Goal: Communication & Community: Answer question/provide support

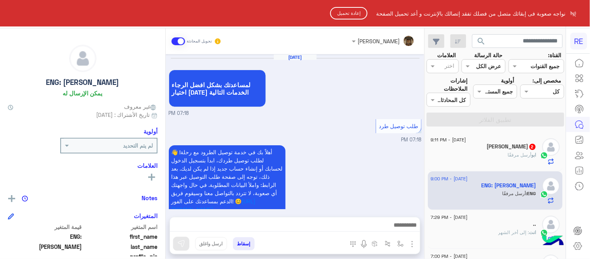
scroll to position [107, 0]
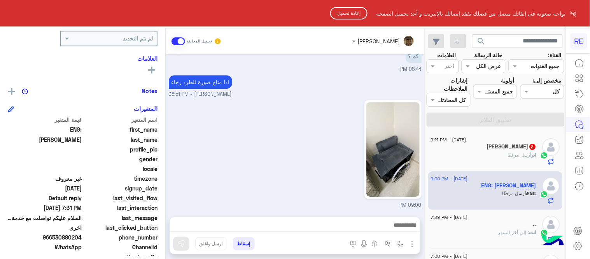
drag, startPoint x: 0, startPoint y: 0, endPoint x: 415, endPoint y: 161, distance: 445.0
click at [415, 161] on html "RE نواجه صعوبة فى إبقائك متصل من فضلك تفقد إتصالك بالإنترنت و أعد تحميل الصفحة …" at bounding box center [295, 129] width 590 height 259
drag, startPoint x: 415, startPoint y: 161, endPoint x: 282, endPoint y: 199, distance: 138.8
click at [282, 199] on html "RE نواجه صعوبة فى إبقائك متصل من فضلك تفقد إتصالك بالإنترنت و أعد تحميل الصفحة …" at bounding box center [295, 129] width 590 height 259
click at [342, 12] on button "إعادة تحميل" at bounding box center [348, 13] width 37 height 12
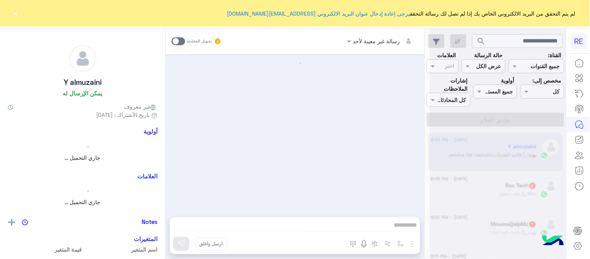
scroll to position [271, 0]
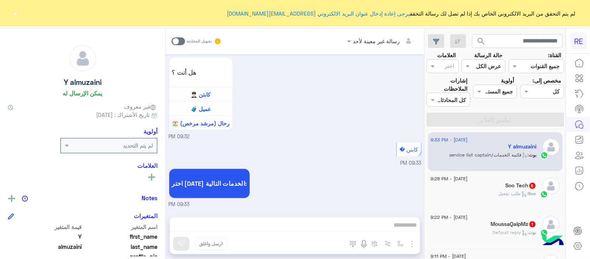
click at [503, 221] on h5 "MoussaQalpMz 1" at bounding box center [513, 223] width 45 height 7
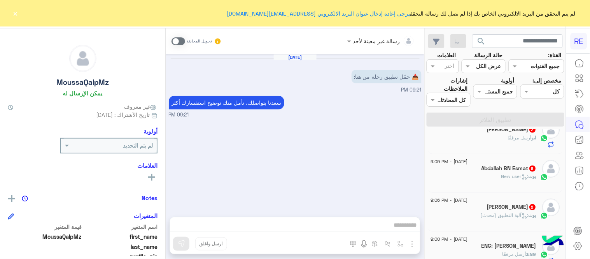
scroll to position [143, 0]
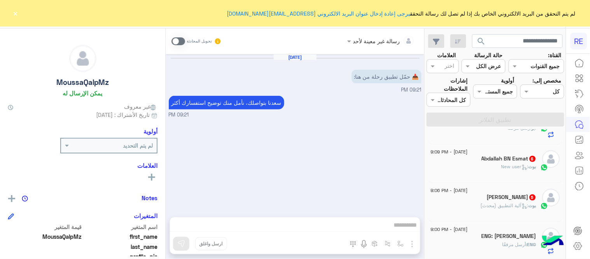
click at [477, 241] on div "ENG: أرسل مرفقًا" at bounding box center [484, 248] width 106 height 14
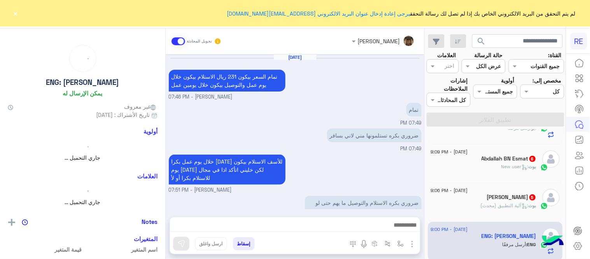
scroll to position [247, 0]
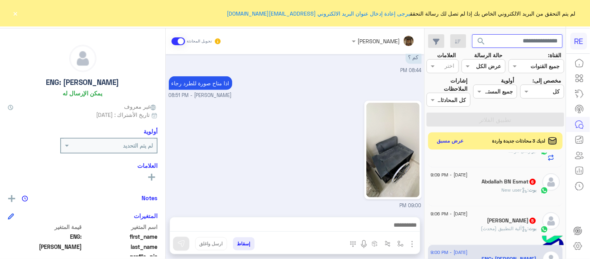
click at [502, 38] on input "text" at bounding box center [517, 41] width 91 height 14
paste input "*********"
click at [472, 34] on button "search" at bounding box center [481, 42] width 19 height 17
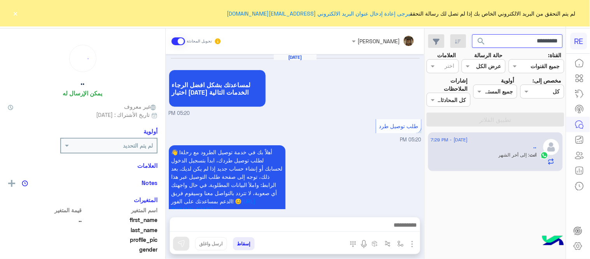
scroll to position [535, 0]
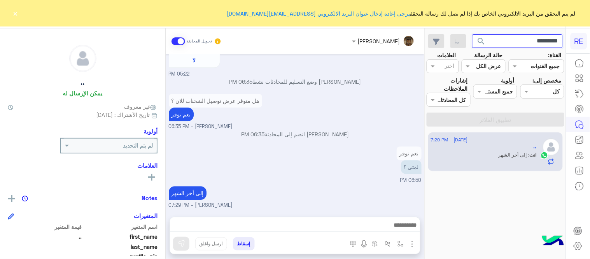
click at [504, 42] on input "*********" at bounding box center [517, 41] width 91 height 14
paste input "text"
type input "*********"
click at [472, 34] on button "search" at bounding box center [481, 42] width 19 height 17
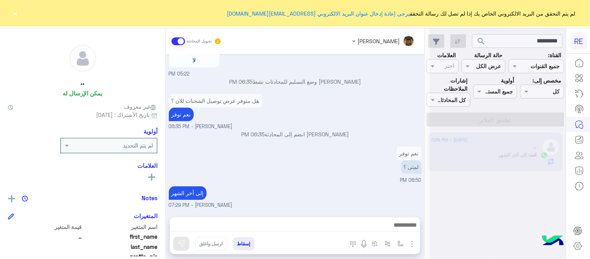
click at [15, 12] on button "×" at bounding box center [16, 13] width 8 height 8
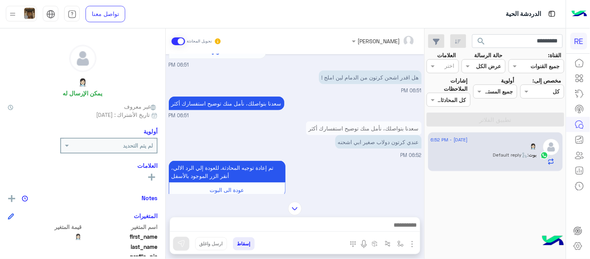
scroll to position [212, 0]
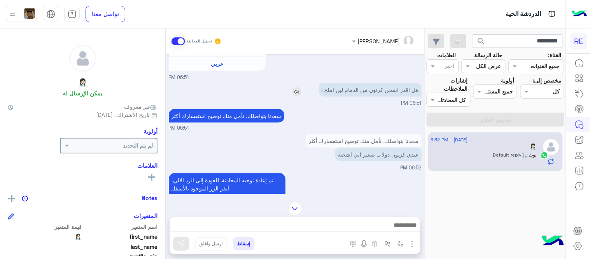
click at [297, 96] on img at bounding box center [296, 91] width 9 height 9
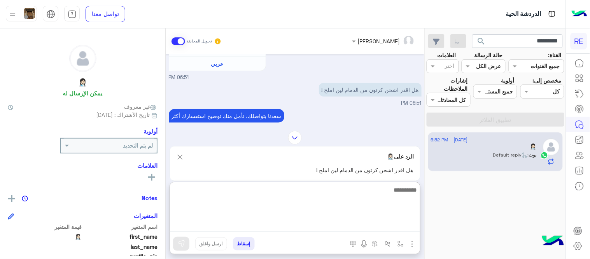
click at [343, 228] on textarea at bounding box center [295, 208] width 250 height 47
type textarea "********"
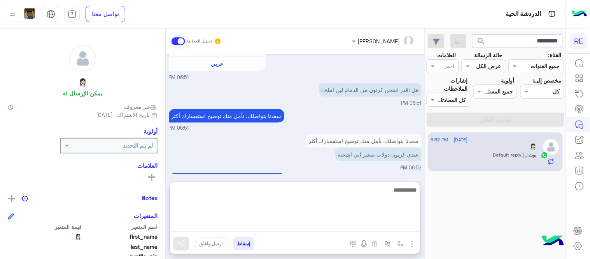
scroll to position [330, 0]
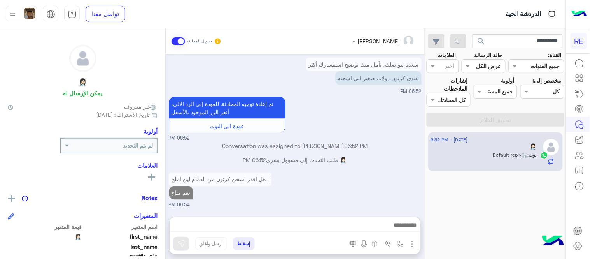
click at [372, 115] on div "[DATE] السلام عليكم 06:51 PM وعليكم السلام ،كيف اقدر اساعدك اهلًا بك في تطبيق ر…" at bounding box center [295, 131] width 259 height 155
click at [316, 80] on img at bounding box center [312, 79] width 9 height 9
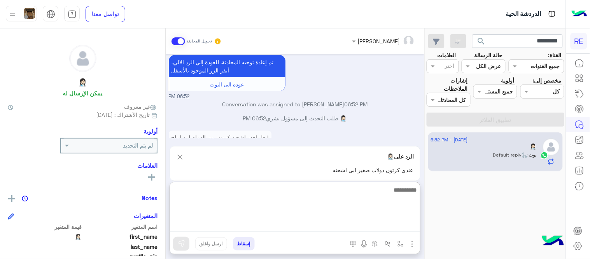
click at [366, 223] on textarea at bounding box center [295, 208] width 250 height 47
type textarea "**********"
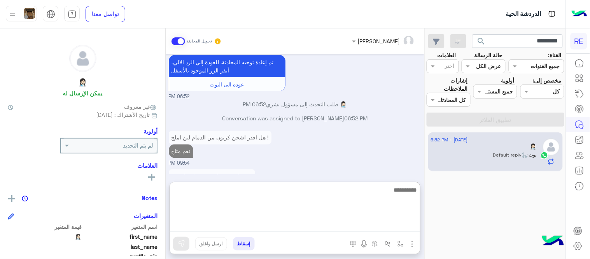
scroll to position [368, 0]
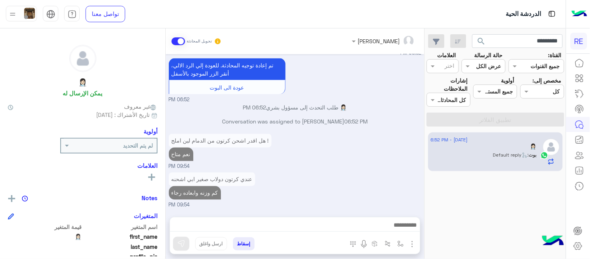
click at [357, 162] on div "[DATE] السلام عليكم 06:51 PM وعليكم السلام ،كيف اقدر اساعدك اهلًا بك في تطبيق ر…" at bounding box center [295, 131] width 259 height 155
click at [542, 43] on input "*********" at bounding box center [517, 41] width 91 height 14
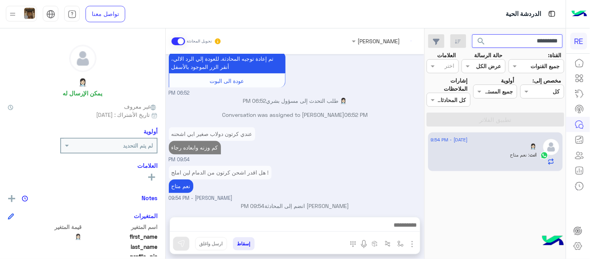
scroll to position [348, 0]
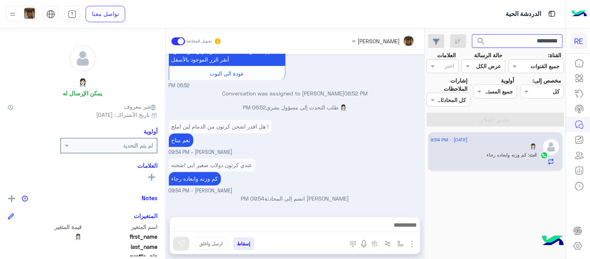
click at [521, 42] on input "*********" at bounding box center [517, 41] width 91 height 14
paste input "text"
type input "*********"
click at [472, 34] on button "search" at bounding box center [481, 42] width 19 height 17
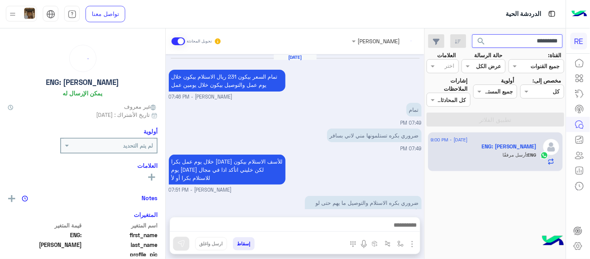
scroll to position [247, 0]
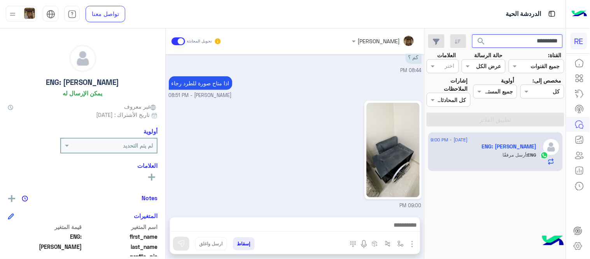
click at [512, 38] on input "*********" at bounding box center [517, 41] width 91 height 14
click at [472, 34] on button "search" at bounding box center [481, 42] width 19 height 17
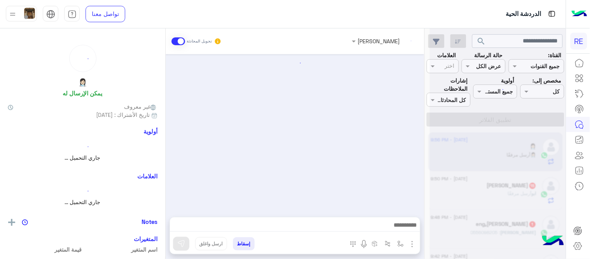
click at [496, 64] on div at bounding box center [498, 132] width 136 height 259
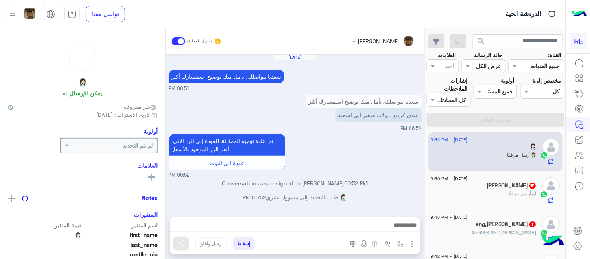
scroll to position [331, 0]
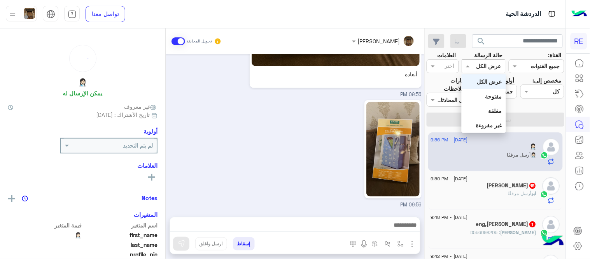
click at [486, 67] on input "text" at bounding box center [492, 66] width 18 height 8
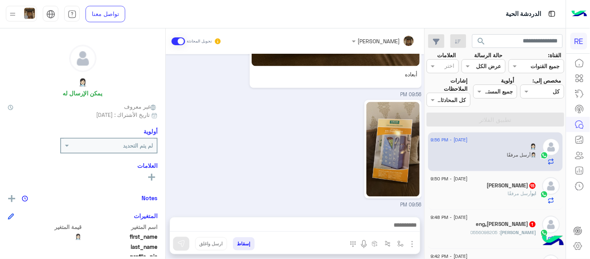
click at [290, 156] on div "09:56 PM" at bounding box center [295, 153] width 253 height 111
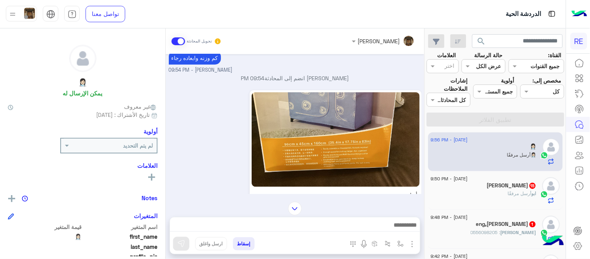
scroll to position [202, 0]
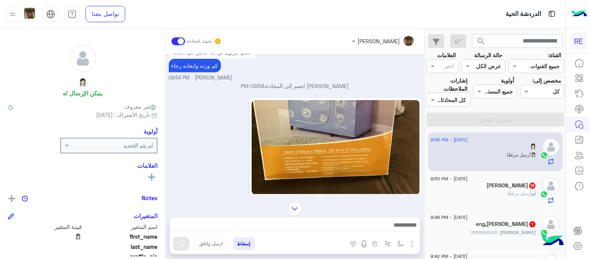
click at [320, 157] on img at bounding box center [336, 147] width 168 height 94
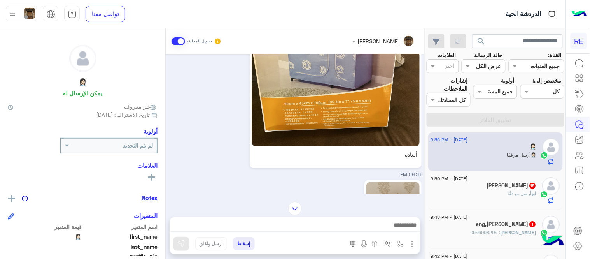
scroll to position [331, 0]
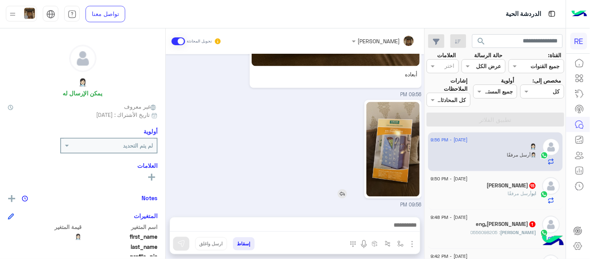
click at [394, 147] on img at bounding box center [392, 149] width 53 height 94
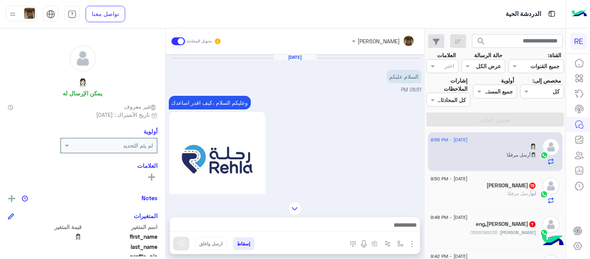
scroll to position [241, 0]
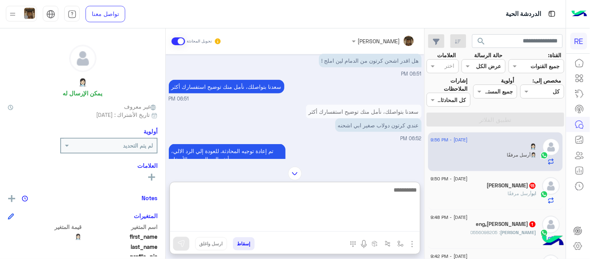
click at [317, 222] on textarea at bounding box center [295, 208] width 250 height 47
type textarea "**********"
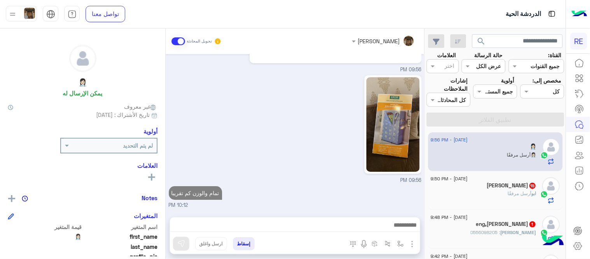
scroll to position [613, 0]
click at [301, 160] on div "[DATE] السلام عليكم 06:51 PM وعليكم السلام ،كيف اقدر اساعدك اهلًا بك في تطبيق ر…" at bounding box center [295, 131] width 259 height 155
click at [278, 123] on div "09:56 PM" at bounding box center [295, 128] width 253 height 111
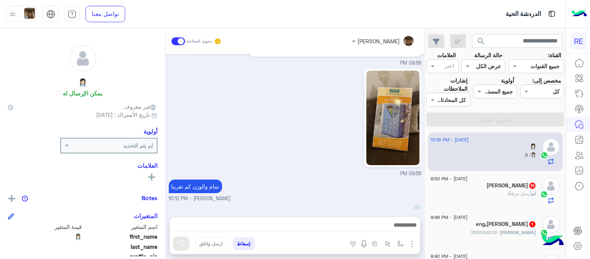
scroll to position [639, 0]
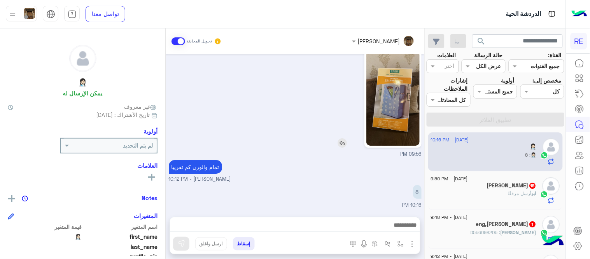
click at [390, 106] on img at bounding box center [392, 98] width 53 height 94
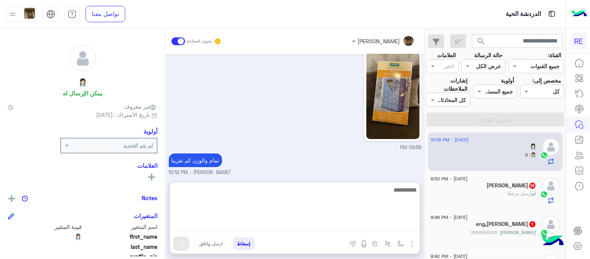
click at [312, 225] on textarea at bounding box center [295, 208] width 250 height 47
type textarea "*"
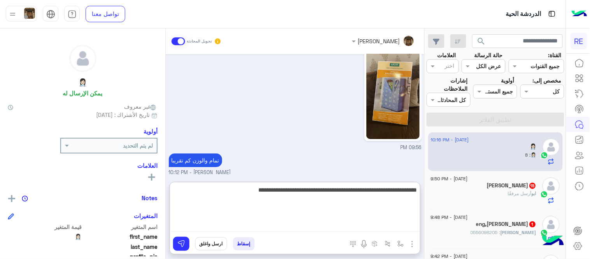
type textarea "**********"
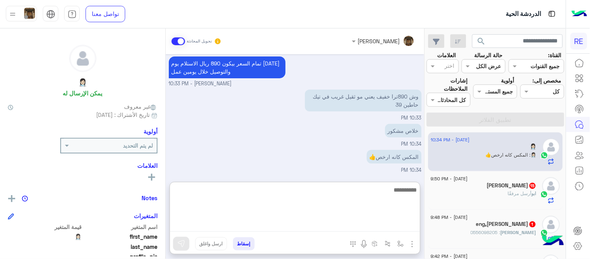
scroll to position [819, 0]
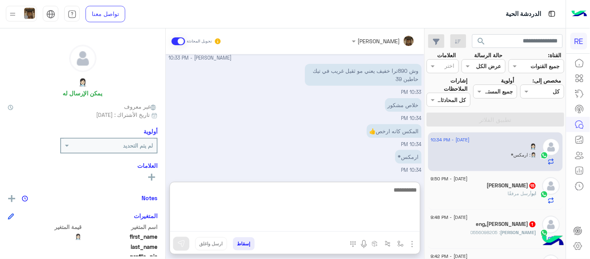
click at [324, 208] on textarea at bounding box center [295, 208] width 250 height 47
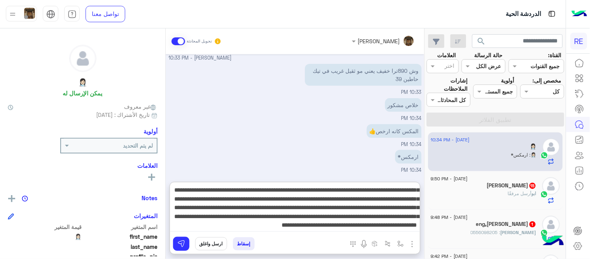
scroll to position [32, 0]
type textarea "**********"
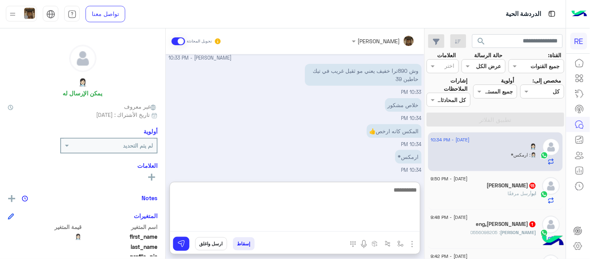
scroll to position [0, 0]
click at [345, 200] on textarea at bounding box center [295, 208] width 250 height 47
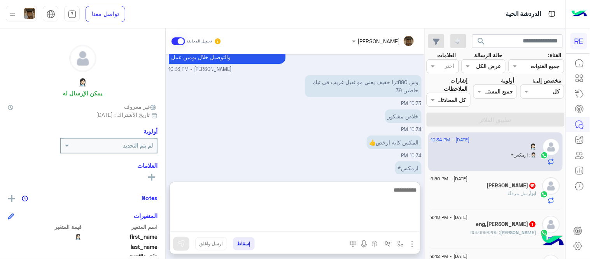
click at [315, 161] on div "[DATE] السلام عليكم 06:51 PM وعليكم السلام ،كيف اقدر اساعدك اهلًا بك في تطبيق ر…" at bounding box center [295, 114] width 259 height 120
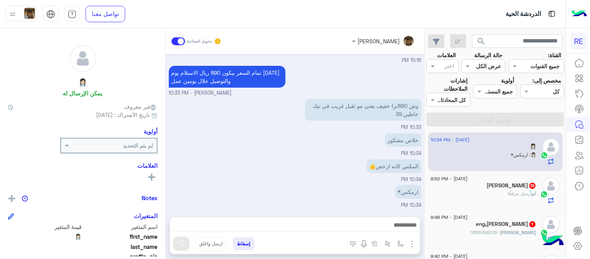
scroll to position [784, 0]
drag, startPoint x: 315, startPoint y: 161, endPoint x: 310, endPoint y: 126, distance: 35.4
click at [310, 126] on div "[DATE] السلام عليكم 06:51 PM وعليكم السلام ،كيف اقدر اساعدك اهلًا بك في تطبيق ر…" at bounding box center [295, 131] width 259 height 155
click at [310, 126] on div "وش 890ترا خفيف يعني مو ثقيل غريب في تيك حاطين 39 10:33 PM" at bounding box center [295, 114] width 253 height 34
click at [282, 114] on img at bounding box center [282, 115] width 9 height 9
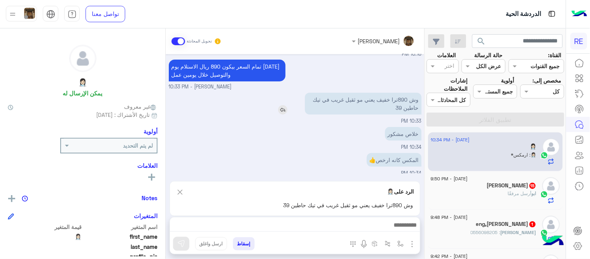
scroll to position [819, 0]
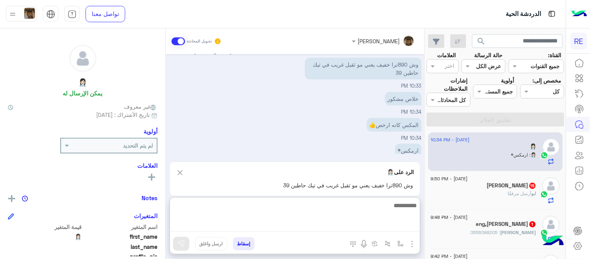
click at [363, 226] on textarea at bounding box center [295, 215] width 250 height 31
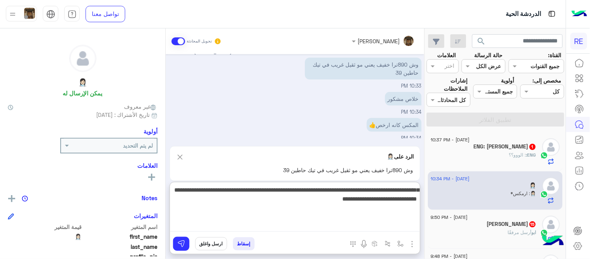
type textarea "**********"
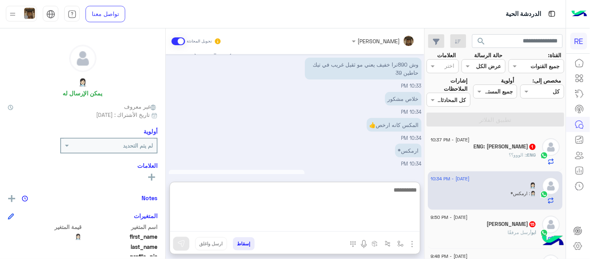
scroll to position [881, 0]
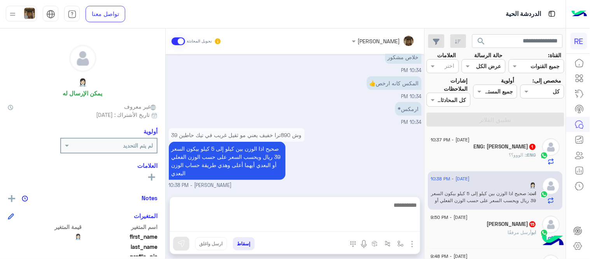
click at [413, 241] on img "button" at bounding box center [412, 243] width 9 height 9
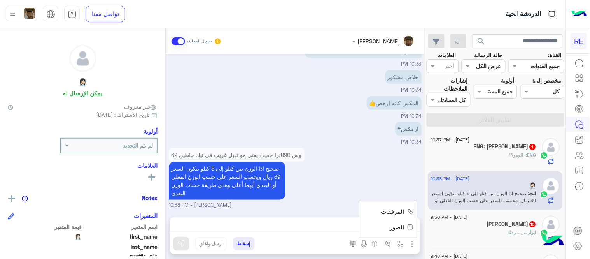
click at [390, 222] on button "الصور" at bounding box center [400, 227] width 33 height 16
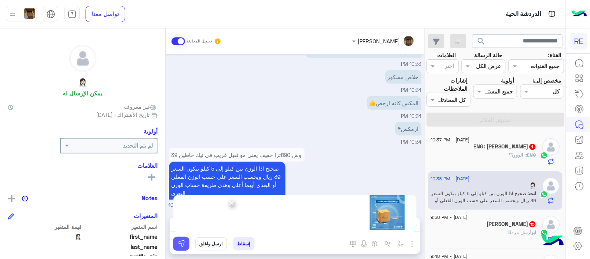
click at [184, 240] on img at bounding box center [181, 244] width 8 height 8
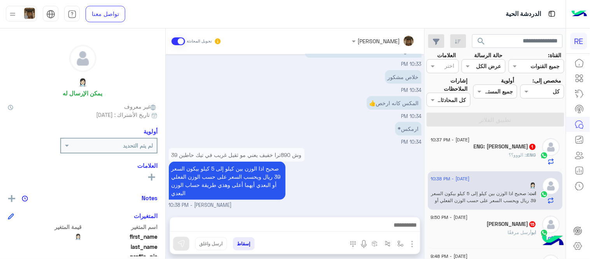
click at [306, 223] on textarea at bounding box center [295, 226] width 250 height 12
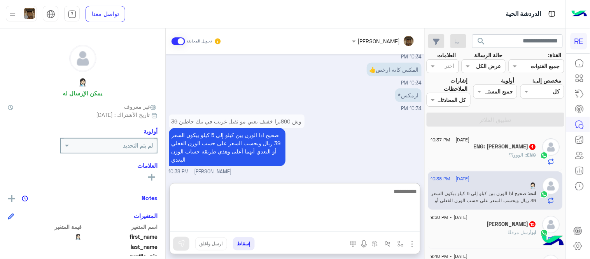
scroll to position [881, 0]
click at [390, 170] on div "وش 890ترا خفيف يعني مو ثقيل غريب في تيك حاطين 39 صحيح اذا الوزن بين كيلو إلى 5 …" at bounding box center [295, 143] width 253 height 63
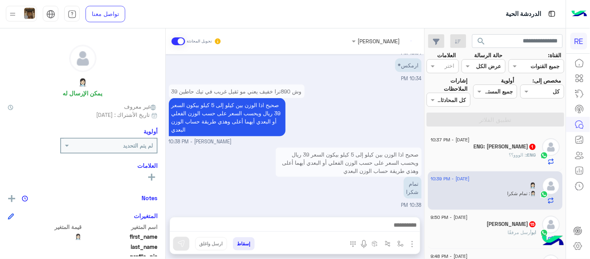
scroll to position [1015, 0]
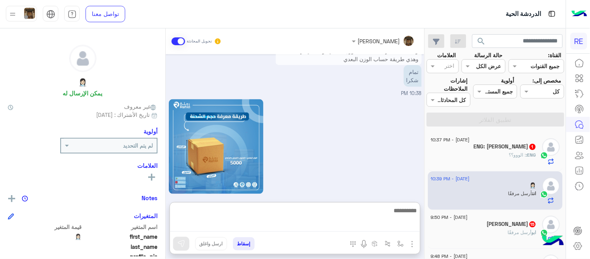
click at [314, 227] on textarea at bounding box center [295, 218] width 250 height 26
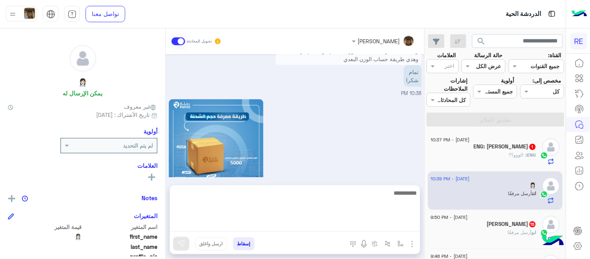
click at [352, 166] on div "[PERSON_NAME] - 10:39 PM" at bounding box center [295, 150] width 253 height 106
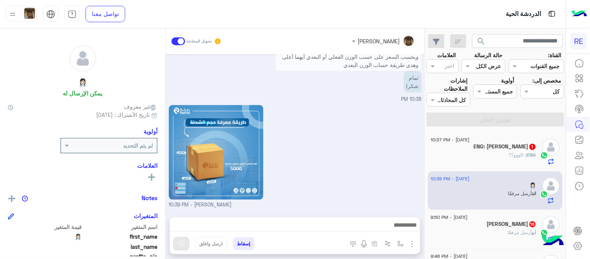
scroll to position [958, 0]
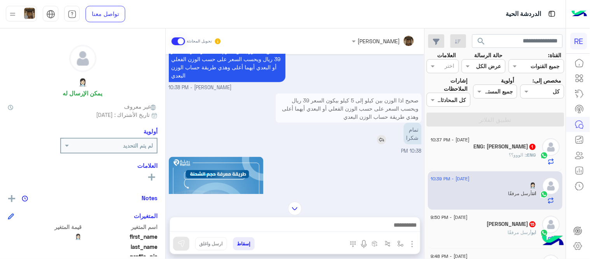
click at [383, 144] on img at bounding box center [381, 139] width 9 height 9
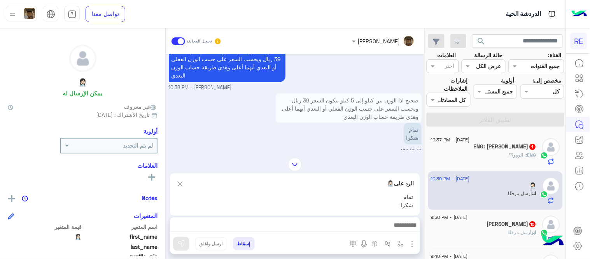
click at [368, 228] on textarea at bounding box center [295, 226] width 250 height 12
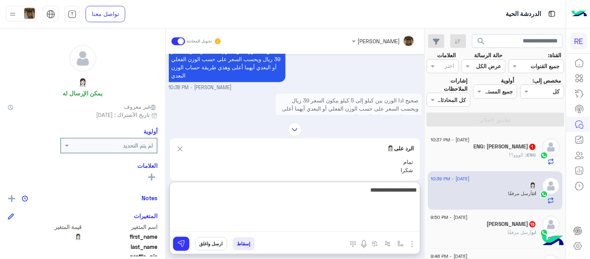
type textarea "**********"
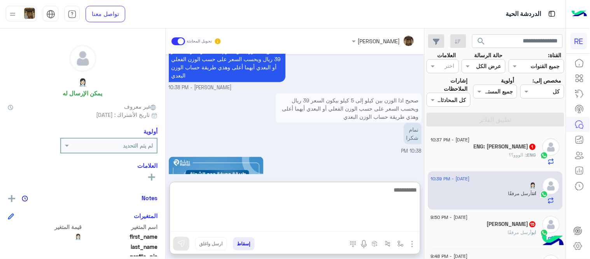
scroll to position [1097, 0]
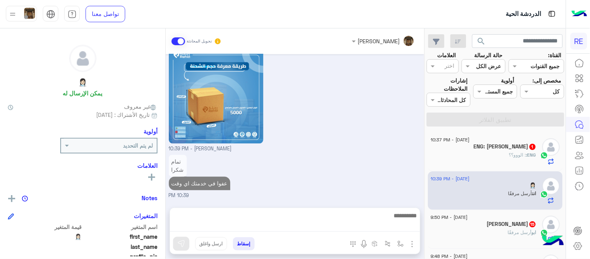
click at [385, 169] on div "تمام شكرا عفوا في خدمتك اي وقت 10:39 PM" at bounding box center [295, 176] width 253 height 47
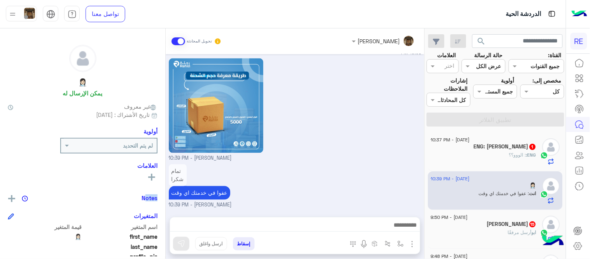
drag, startPoint x: 165, startPoint y: 201, endPoint x: 166, endPoint y: 189, distance: 12.1
click at [166, 189] on mat-drawer-container "[PERSON_NAME] تحويل المحادثة [DATE] السلام عليكم 06:51 PM وعليكم السلام ،كيف اق…" at bounding box center [212, 144] width 424 height 233
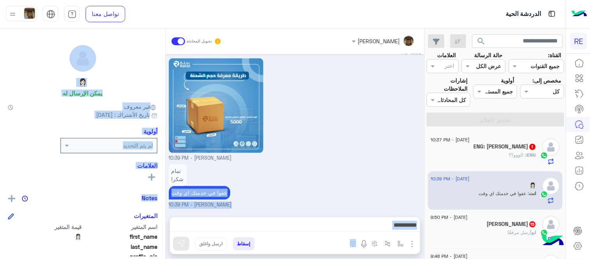
click at [195, 206] on span "[PERSON_NAME] - 10:39 PM" at bounding box center [200, 204] width 63 height 7
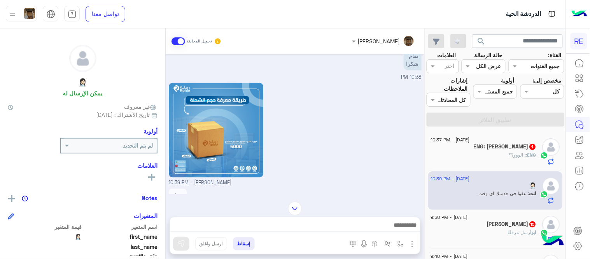
scroll to position [1035, 0]
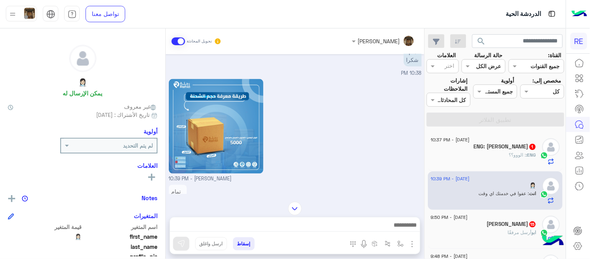
click at [527, 142] on div "[DATE] - 10:37 PM" at bounding box center [484, 140] width 106 height 5
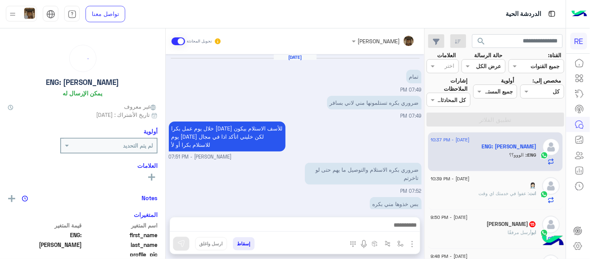
scroll to position [240, 0]
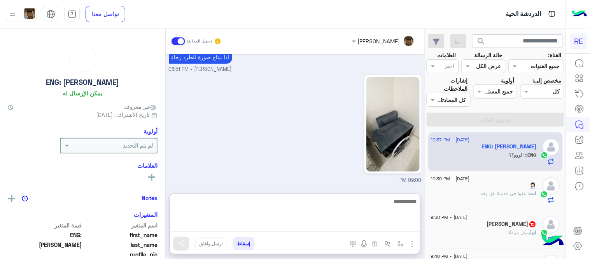
click at [353, 219] on textarea at bounding box center [295, 213] width 250 height 35
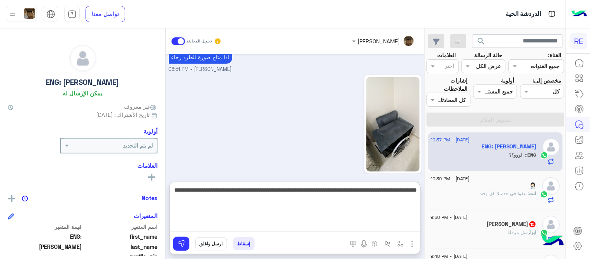
type textarea "**********"
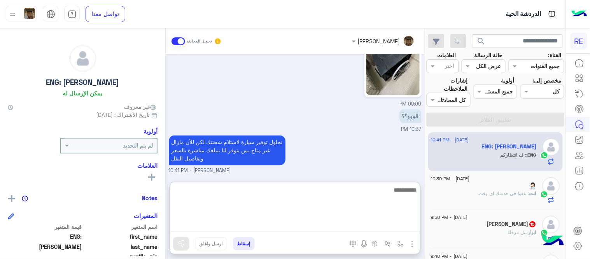
scroll to position [306, 0]
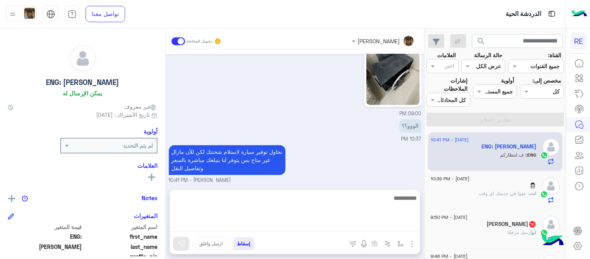
click at [375, 152] on div "نحاول توفير سيارة لاستلام شحنتك لكن للأن مازال غير متاح بس يتوفر لنا بنبلغك مبا…" at bounding box center [295, 163] width 253 height 41
